Goal: Information Seeking & Learning: Learn about a topic

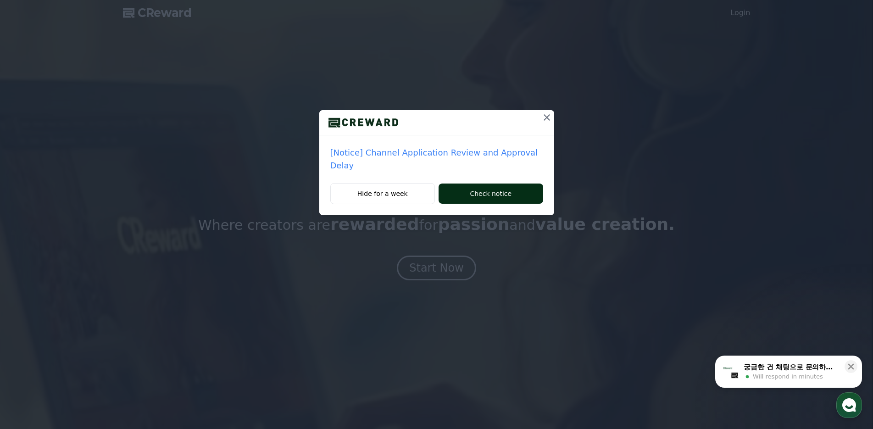
click at [491, 187] on button "Check notice" at bounding box center [490, 193] width 104 height 20
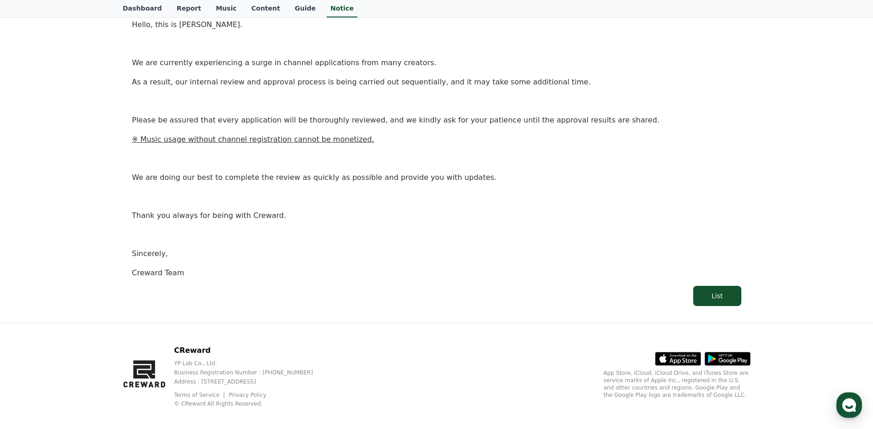
scroll to position [147, 0]
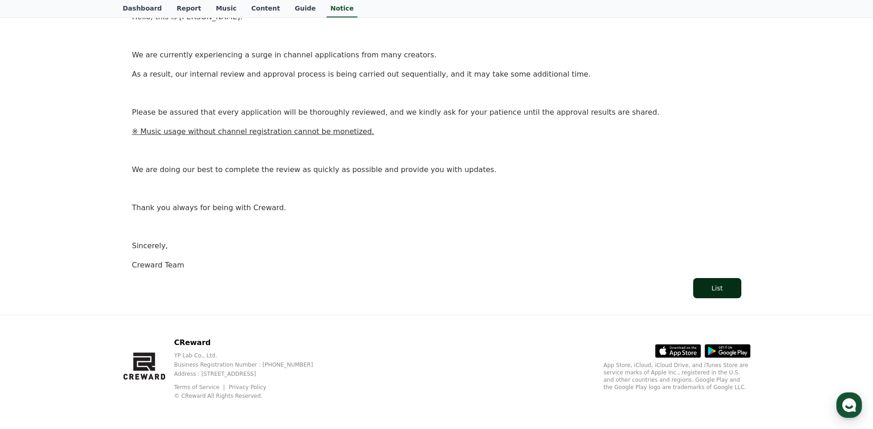
click at [731, 284] on button "List" at bounding box center [717, 288] width 48 height 20
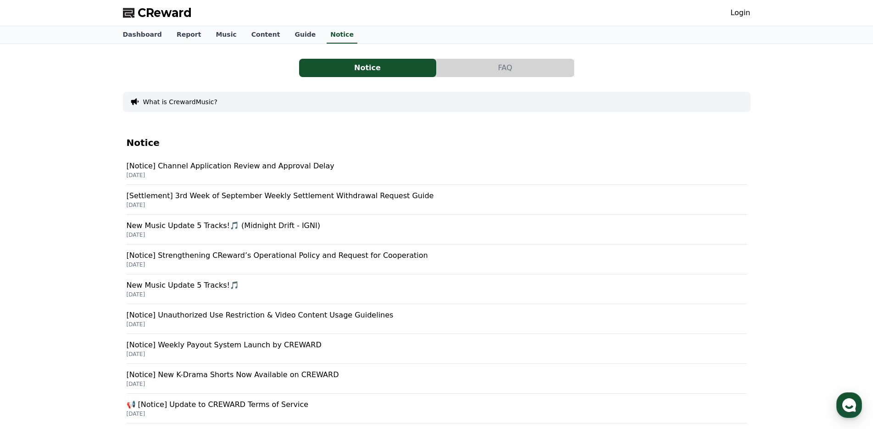
click at [339, 199] on p "[Settlement] 3rd Week of September Weekly Settlement Withdrawal Request Guide" at bounding box center [437, 195] width 620 height 11
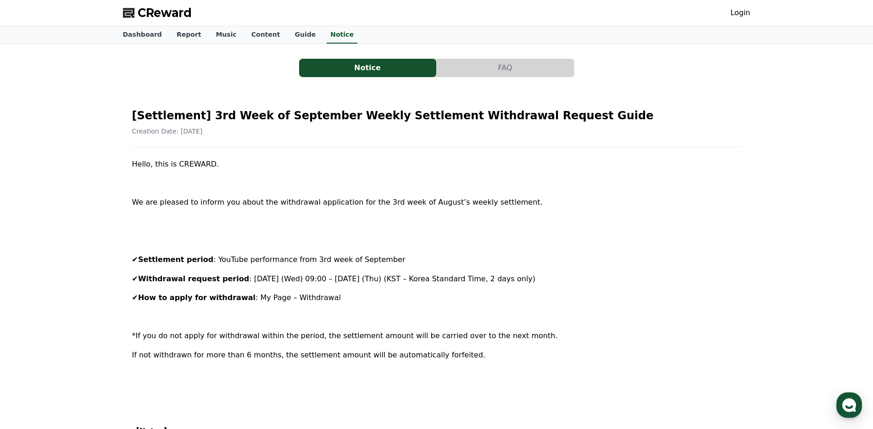
click at [741, 11] on link "Login" at bounding box center [740, 12] width 20 height 11
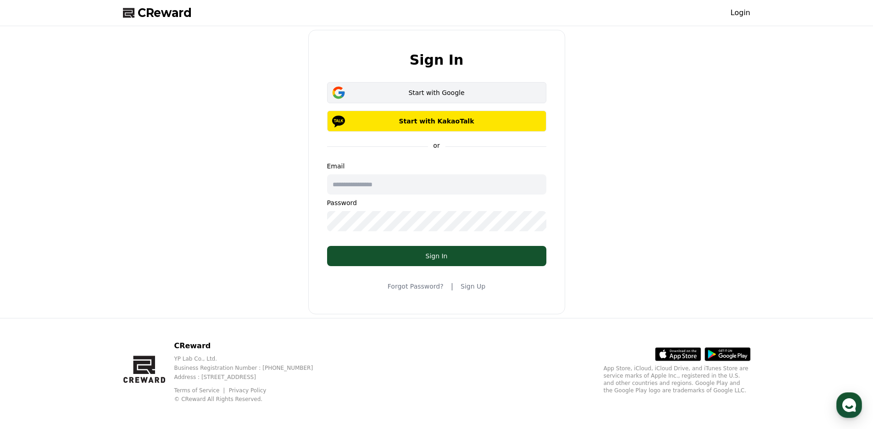
click at [419, 91] on div "Start with Google" at bounding box center [436, 92] width 193 height 9
